Goal: Navigation & Orientation: Find specific page/section

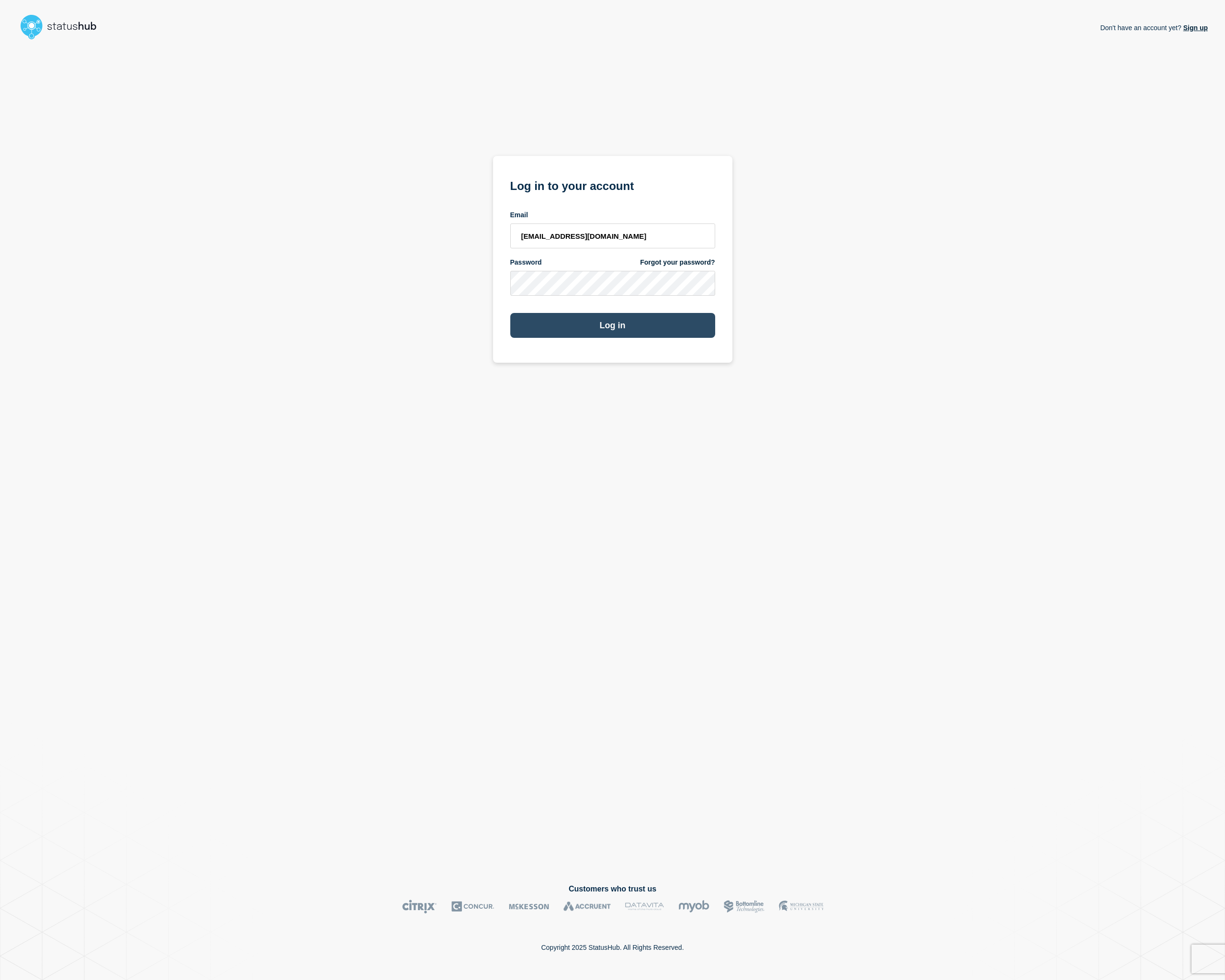
click at [676, 332] on button "Log in" at bounding box center [612, 325] width 205 height 25
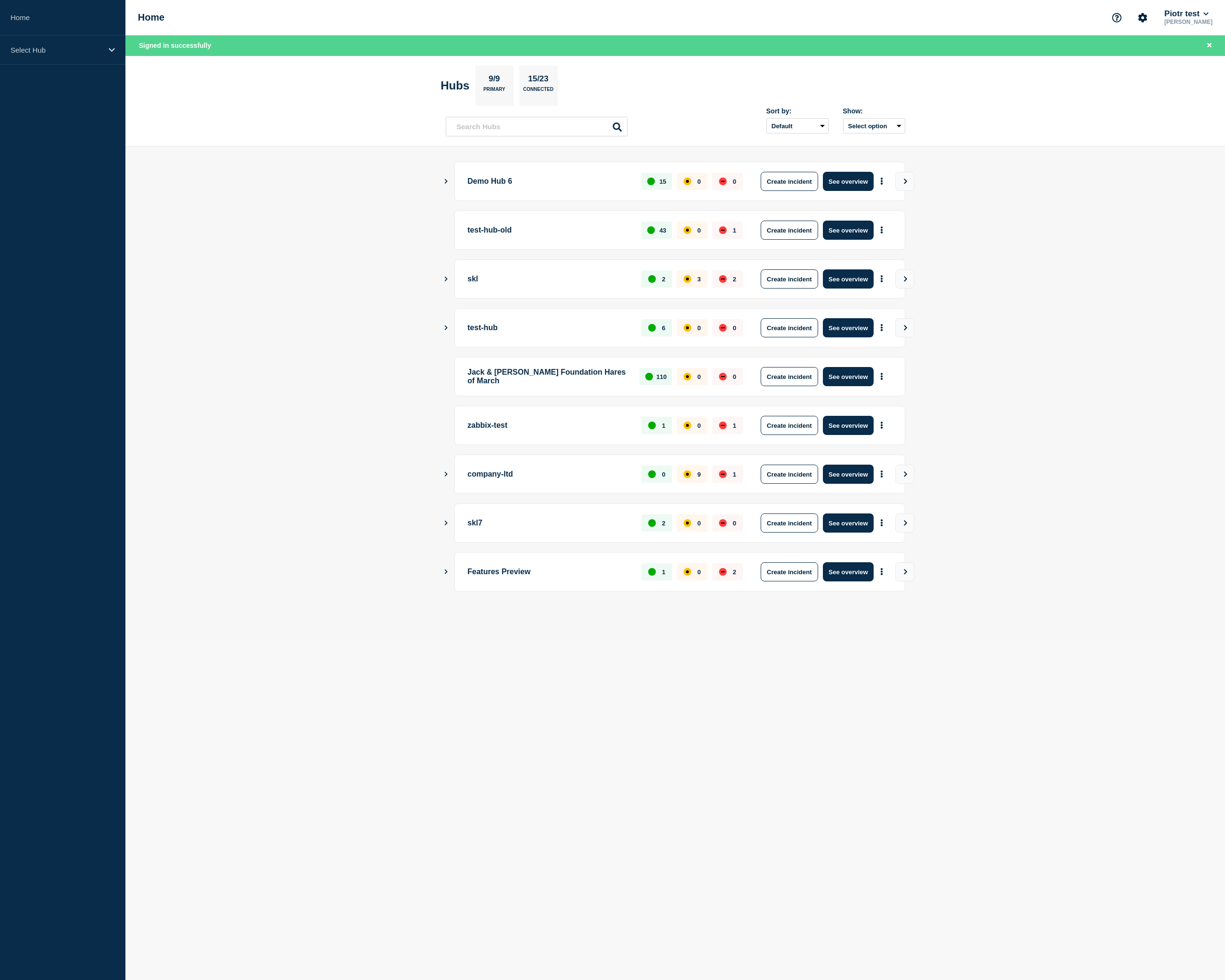
click at [1083, 371] on main "Demo Hub 6 15 0 0 Create incident See overview test-hub-old 43 0 1 Create incid…" at bounding box center [675, 393] width 1099 height 492
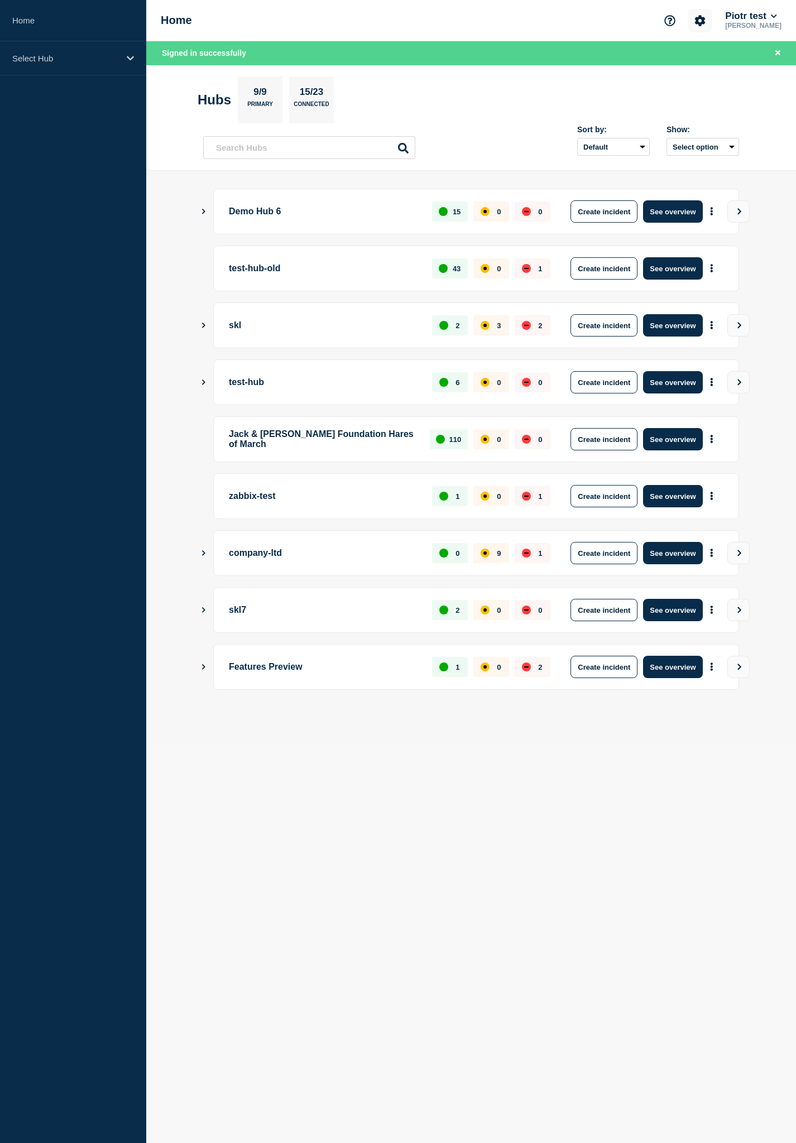
click at [705, 17] on icon "Account settings" at bounding box center [700, 20] width 11 height 11
click at [749, 15] on button "Piotr test" at bounding box center [751, 16] width 56 height 11
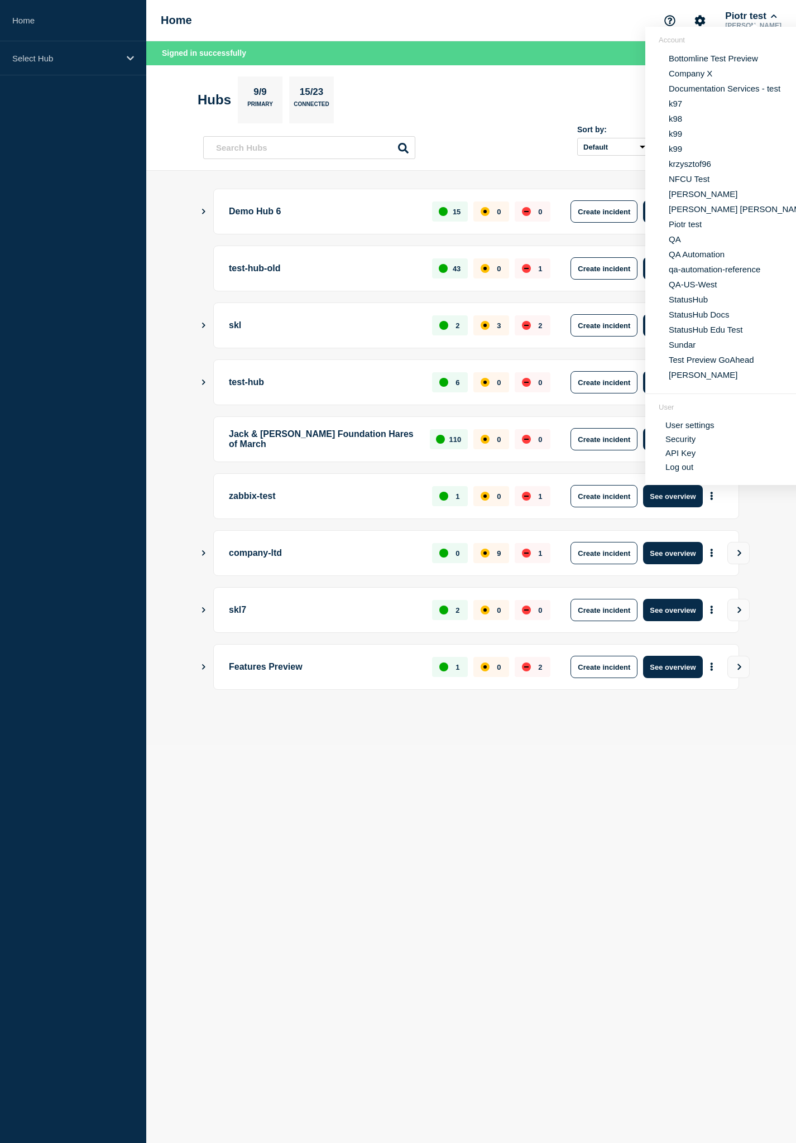
click at [683, 458] on link "API Key" at bounding box center [680, 452] width 30 height 9
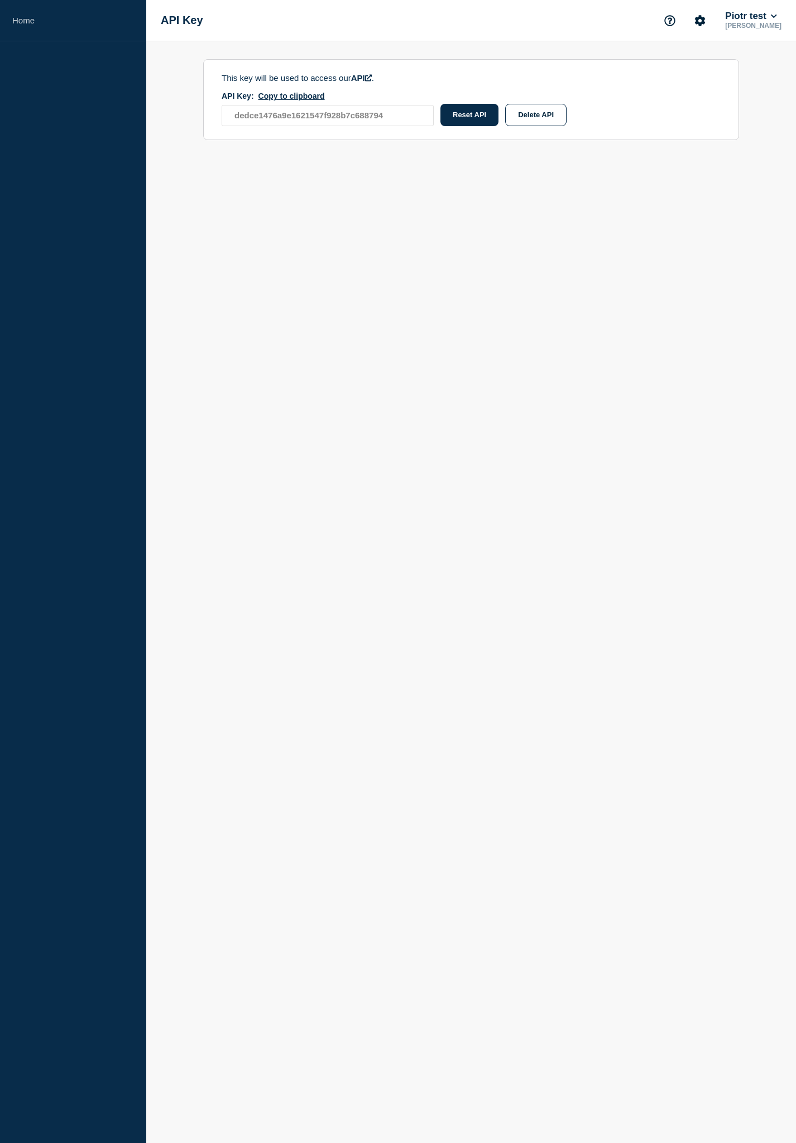
click at [561, 320] on body "Home API Key Piotr test [PERSON_NAME] This key will be used to access our API .…" at bounding box center [398, 571] width 796 height 1143
drag, startPoint x: 604, startPoint y: 269, endPoint x: 598, endPoint y: 259, distance: 10.7
click at [603, 267] on body "Home API Key Piotr test [PERSON_NAME] This key will be used to access our API .…" at bounding box center [398, 571] width 796 height 1143
click at [89, 31] on link "Home" at bounding box center [73, 20] width 146 height 41
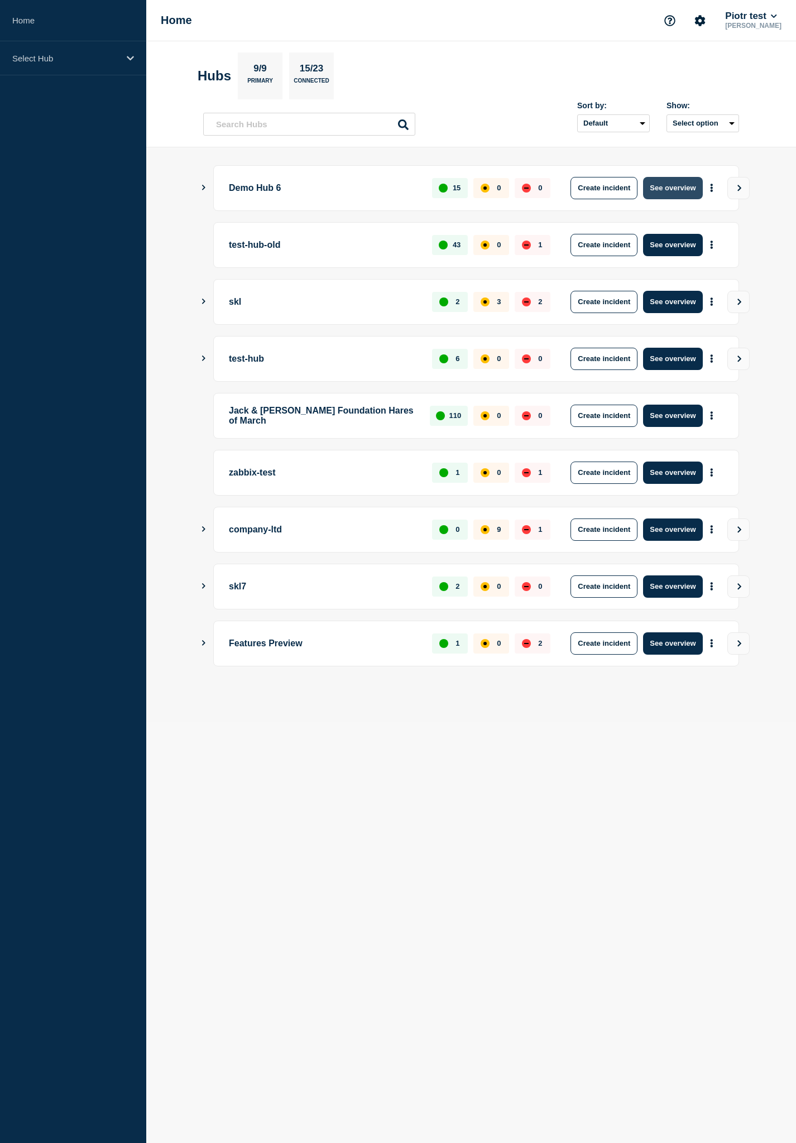
click at [659, 190] on button "See overview" at bounding box center [672, 188] width 59 height 22
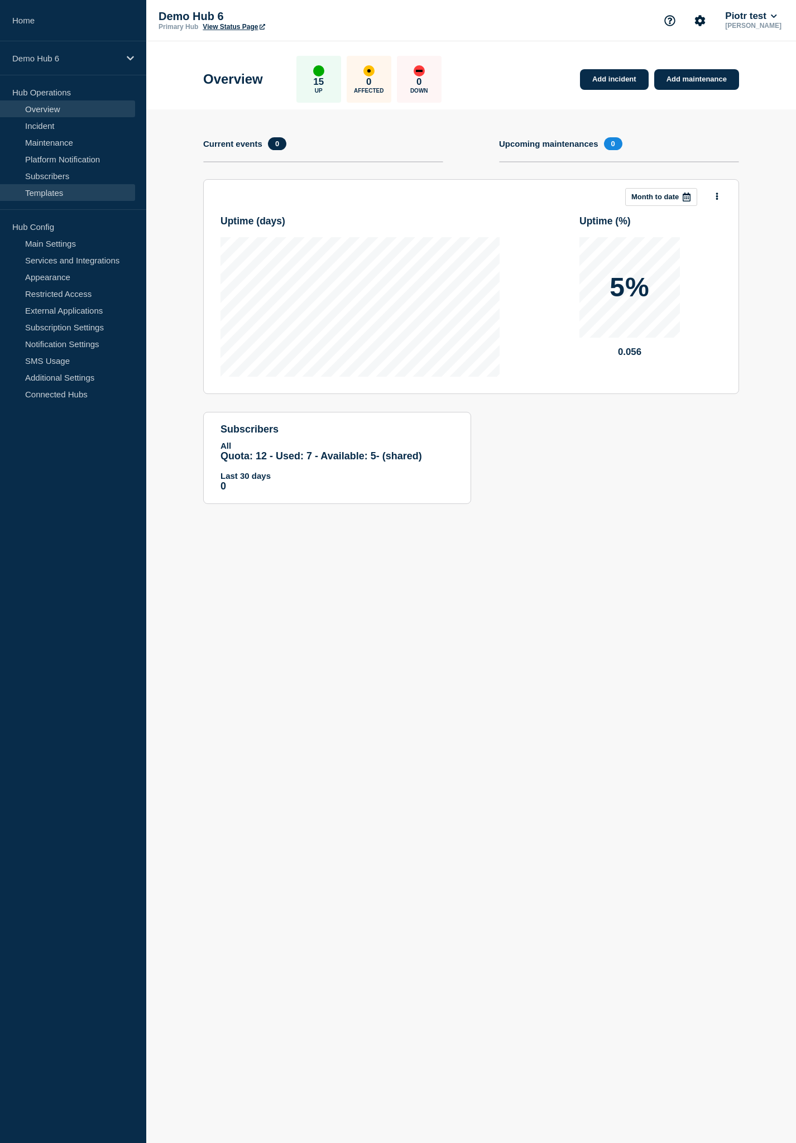
click at [54, 200] on link "Templates" at bounding box center [67, 192] width 135 height 17
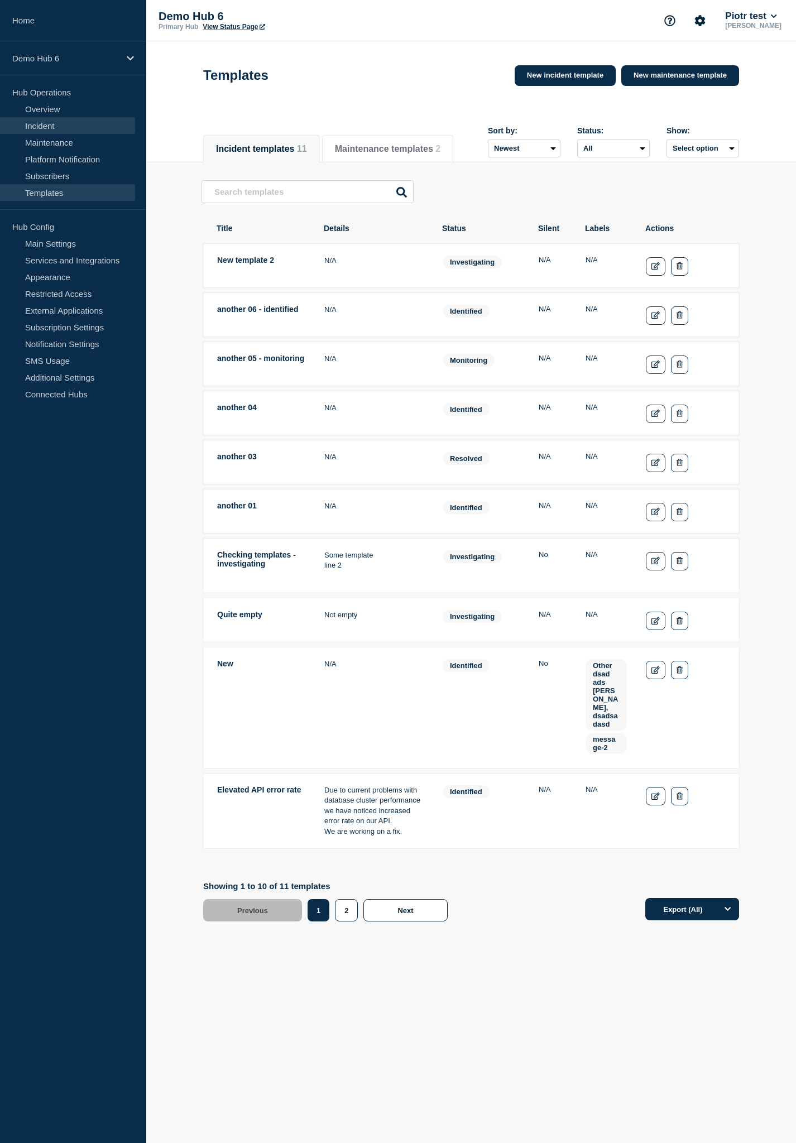
click at [58, 122] on link "Incident" at bounding box center [67, 125] width 135 height 17
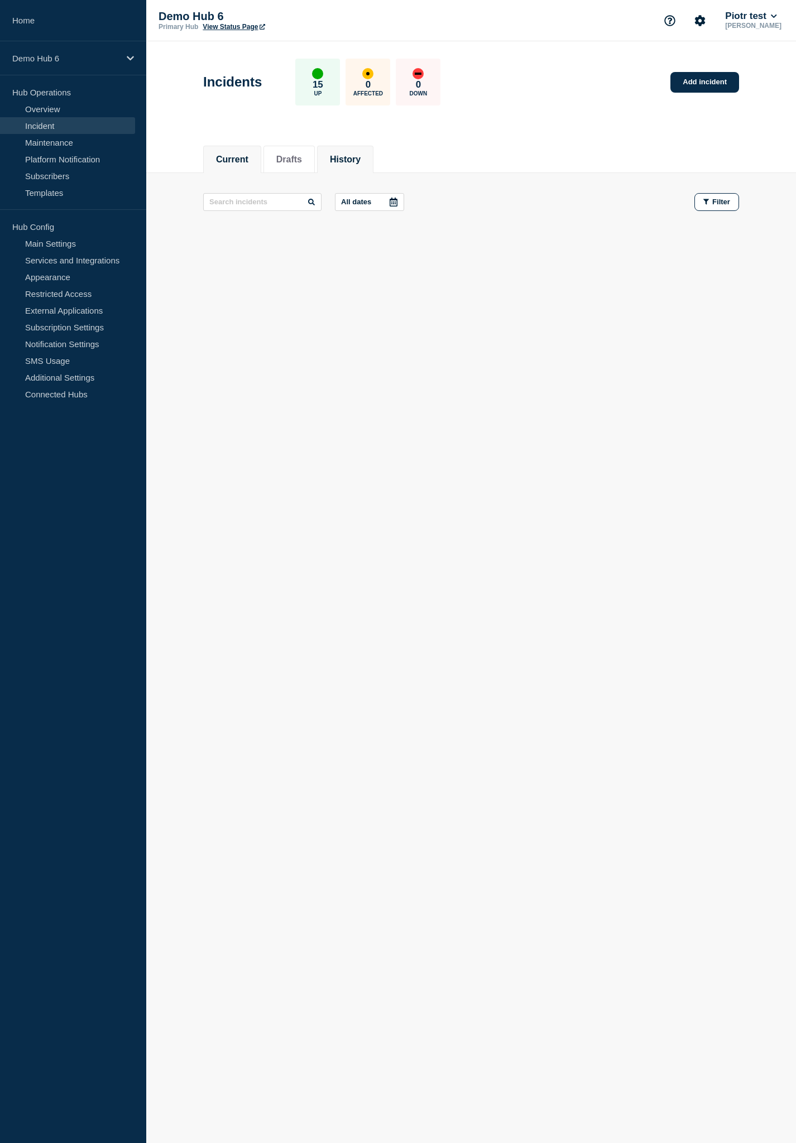
click at [354, 158] on button "History" at bounding box center [345, 160] width 31 height 10
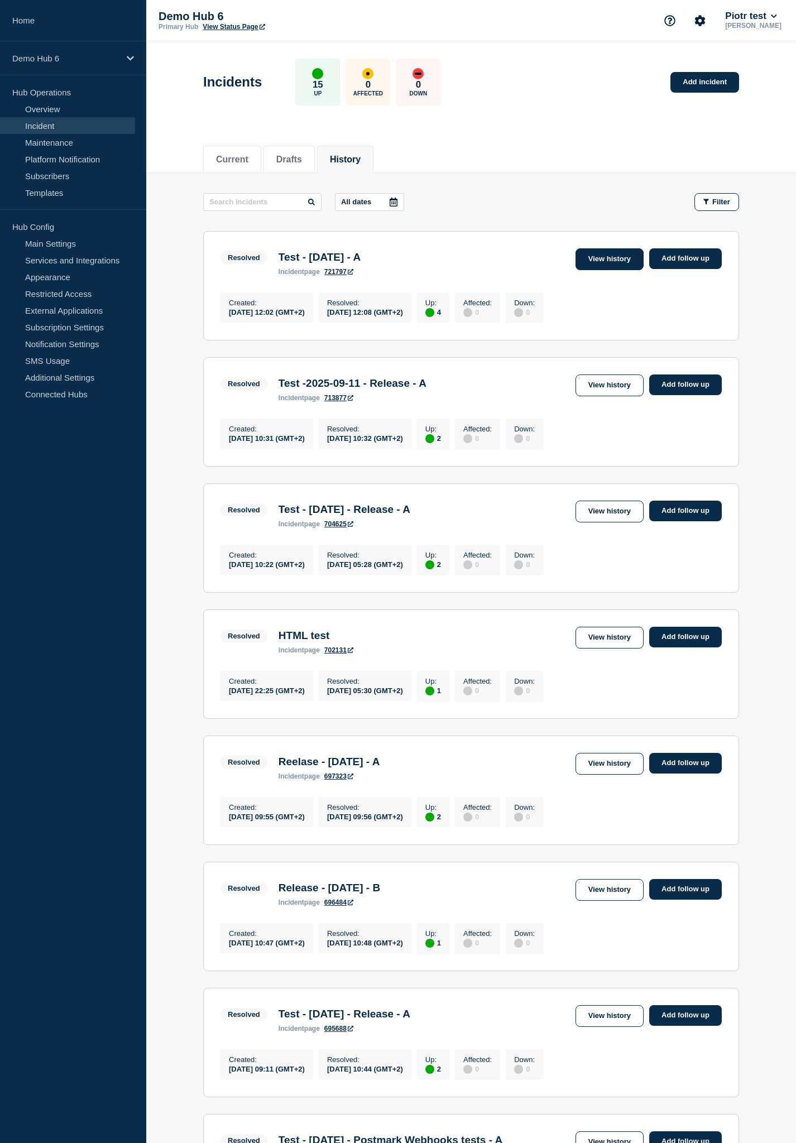
click at [612, 254] on link "View history" at bounding box center [610, 259] width 68 height 22
